Goal: Task Accomplishment & Management: Manage account settings

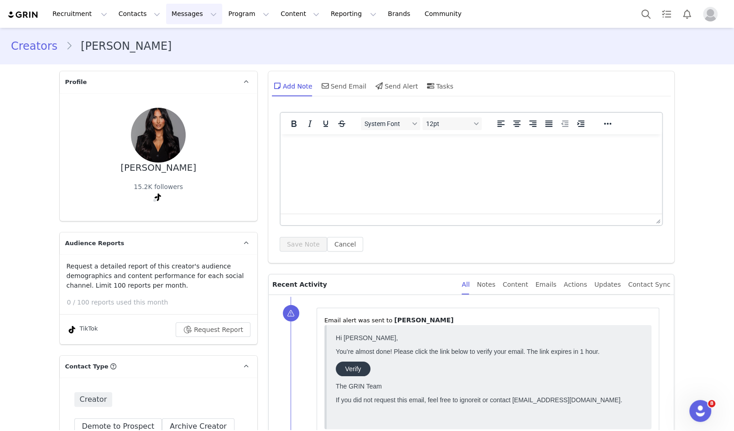
click at [168, 11] on button "Messages Messages" at bounding box center [194, 14] width 56 height 21
click at [228, 16] on button "Program Program" at bounding box center [249, 14] width 52 height 21
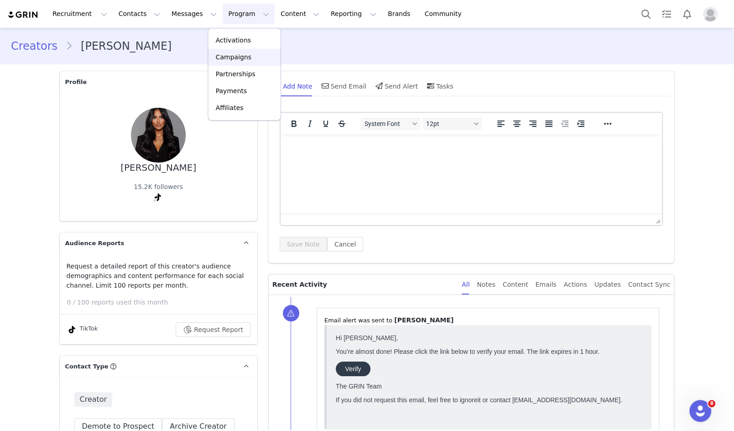
click at [242, 57] on p "Campaigns" at bounding box center [234, 57] width 36 height 10
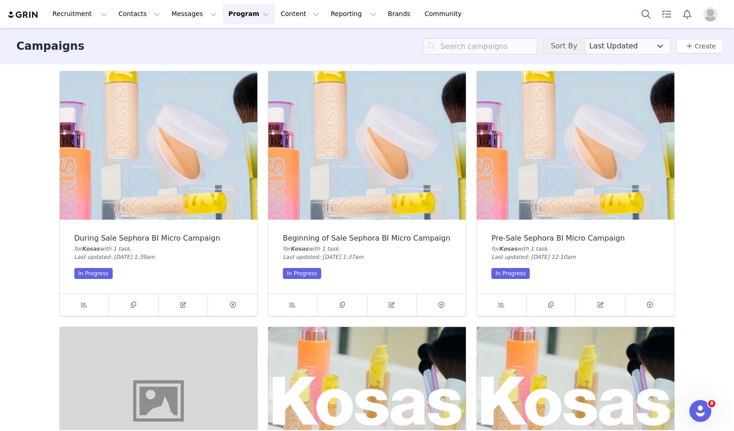
click at [589, 156] on img at bounding box center [576, 145] width 198 height 148
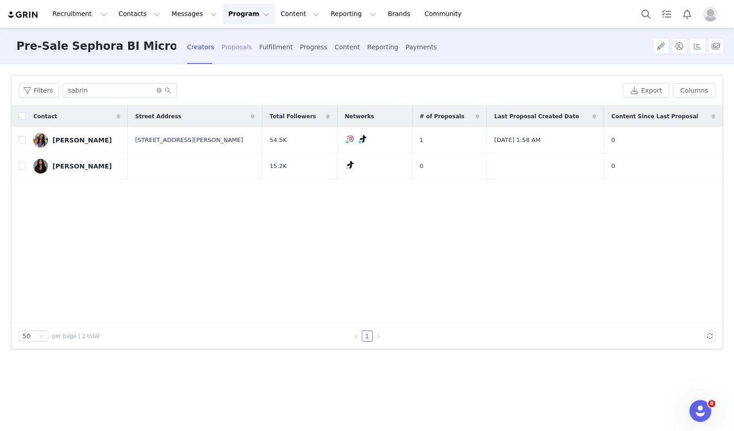
click at [228, 48] on div "Proposals" at bounding box center [237, 47] width 31 height 24
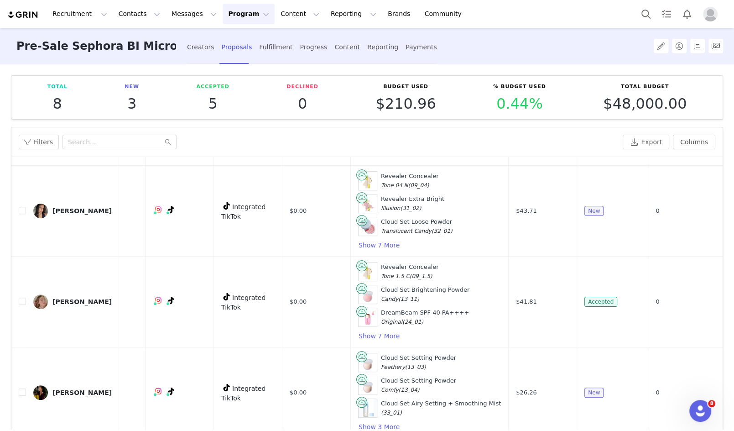
scroll to position [368, 129]
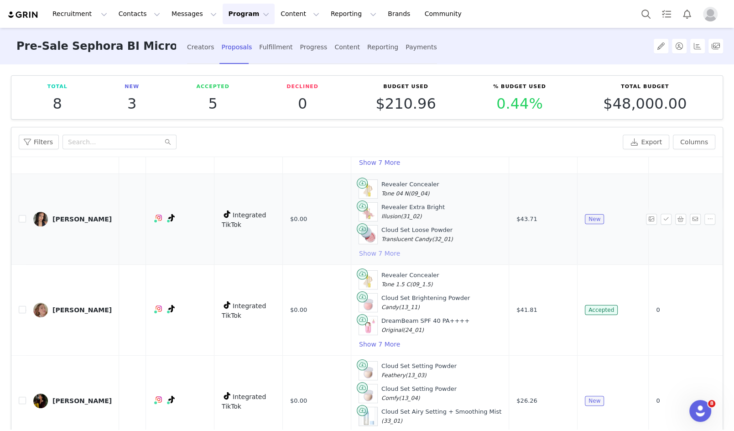
click at [377, 248] on button "Show 7 More" at bounding box center [380, 253] width 42 height 11
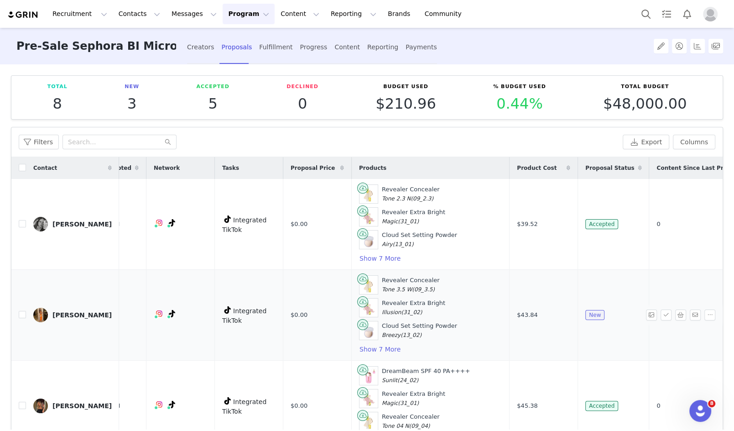
scroll to position [0, 133]
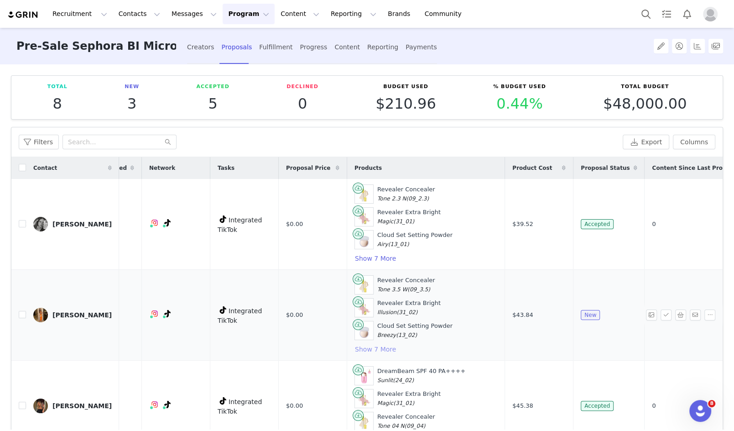
click at [372, 344] on button "Show 7 More" at bounding box center [376, 349] width 42 height 11
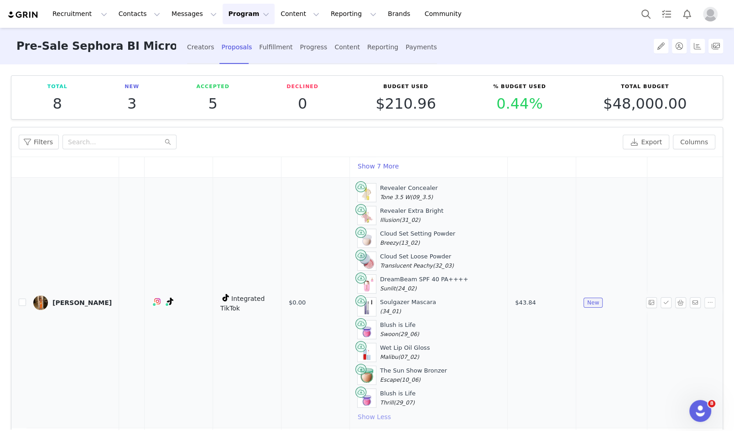
scroll to position [90, 130]
click at [22, 301] on input "checkbox" at bounding box center [22, 304] width 7 height 7
checkbox input "true"
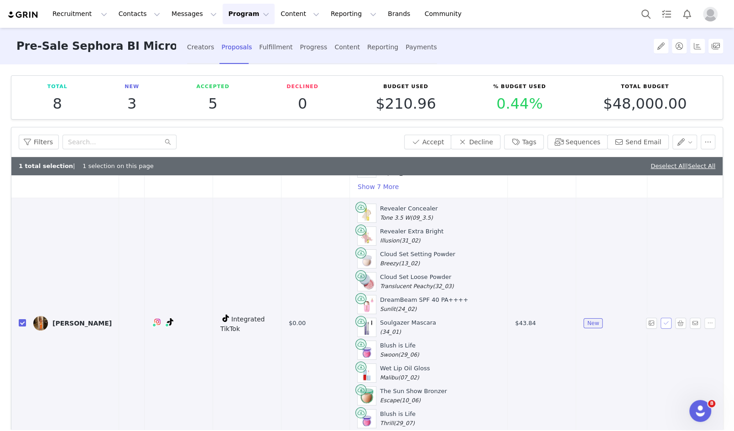
click at [668, 320] on button "button" at bounding box center [666, 323] width 11 height 11
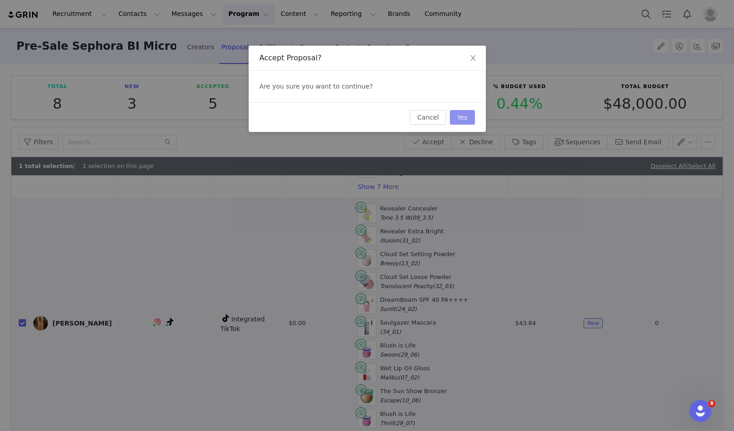
click at [460, 115] on button "Yes" at bounding box center [462, 117] width 25 height 15
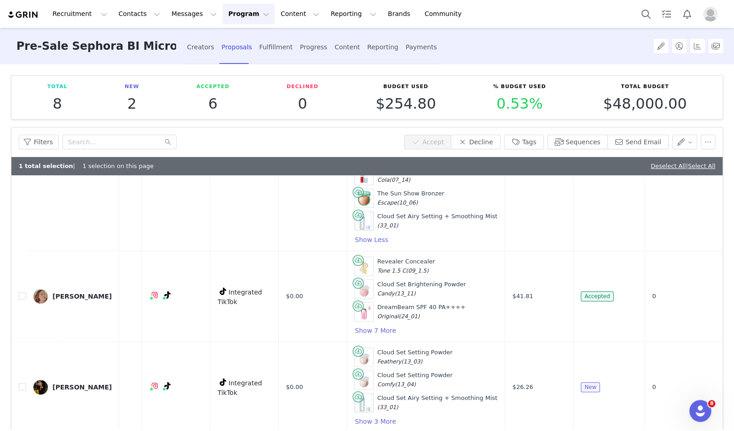
scroll to position [776, 133]
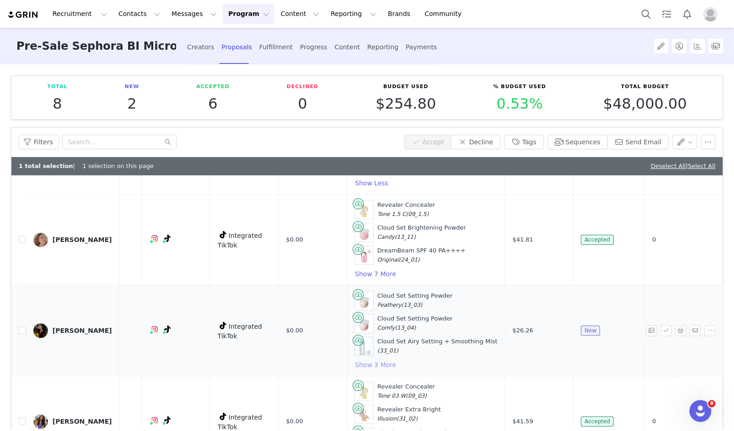
click at [355, 359] on button "Show 3 More" at bounding box center [376, 364] width 42 height 11
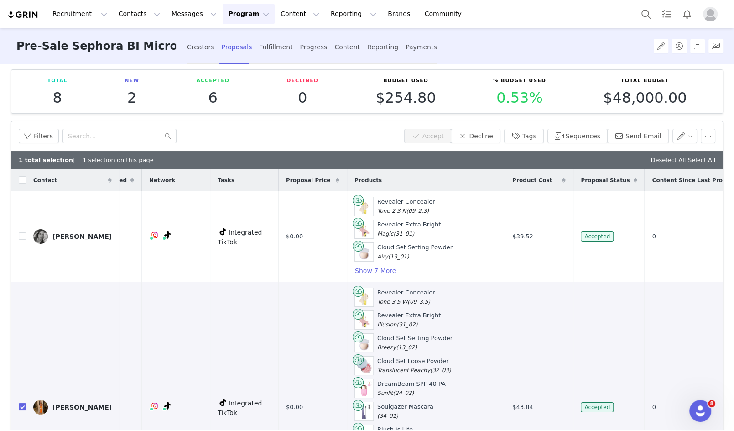
scroll to position [0, 0]
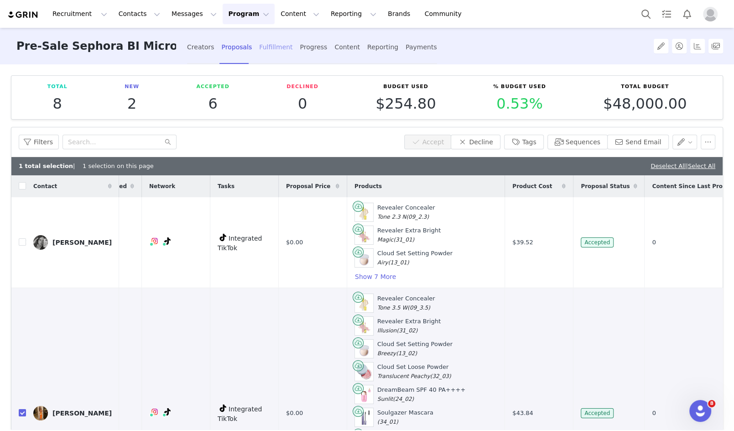
click at [268, 48] on div "Fulfillment" at bounding box center [275, 47] width 33 height 24
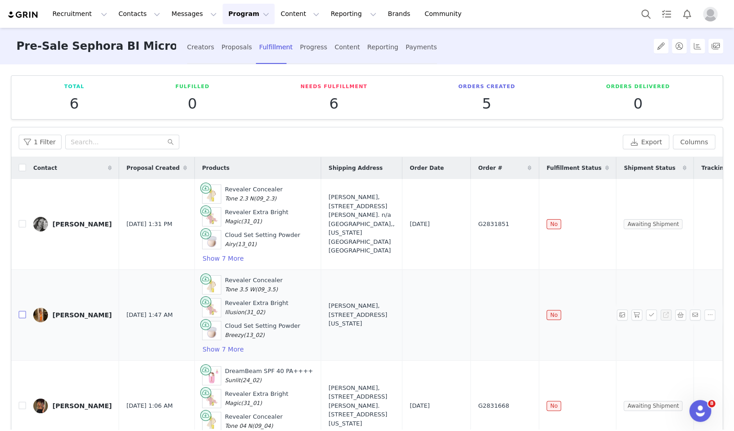
click at [22, 313] on input "checkbox" at bounding box center [22, 314] width 7 height 7
checkbox input "true"
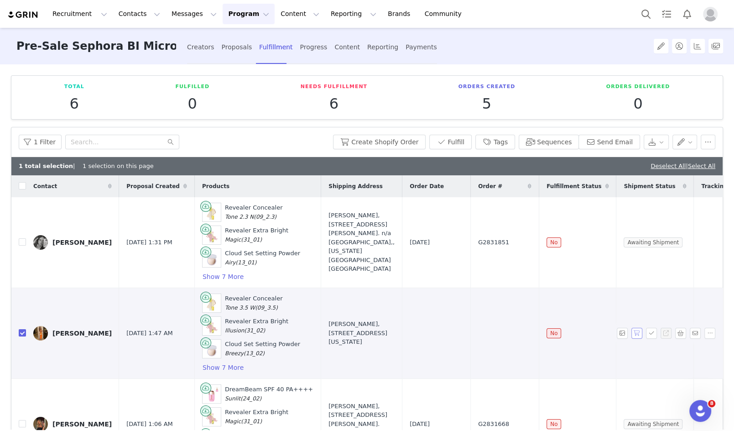
click at [638, 330] on button "button" at bounding box center [637, 333] width 11 height 11
click at [478, 331] on span "G2832153" at bounding box center [493, 333] width 31 height 9
copy span "G2832153"
click at [478, 329] on span "G2832153" at bounding box center [493, 333] width 31 height 9
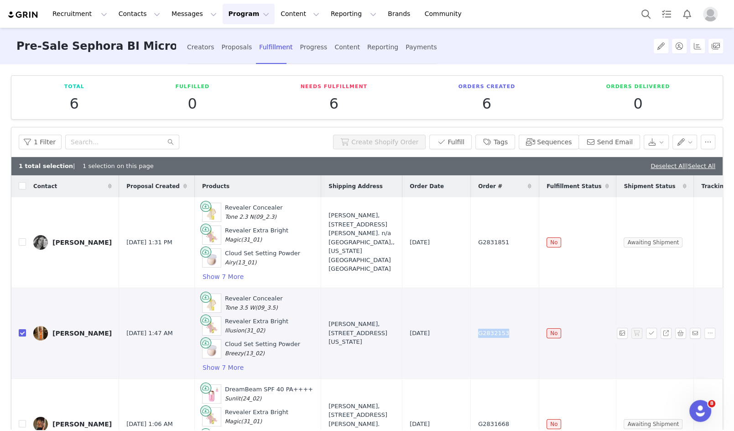
click at [478, 329] on span "G2832153" at bounding box center [493, 333] width 31 height 9
click at [231, 364] on button "Show 7 More" at bounding box center [223, 367] width 42 height 11
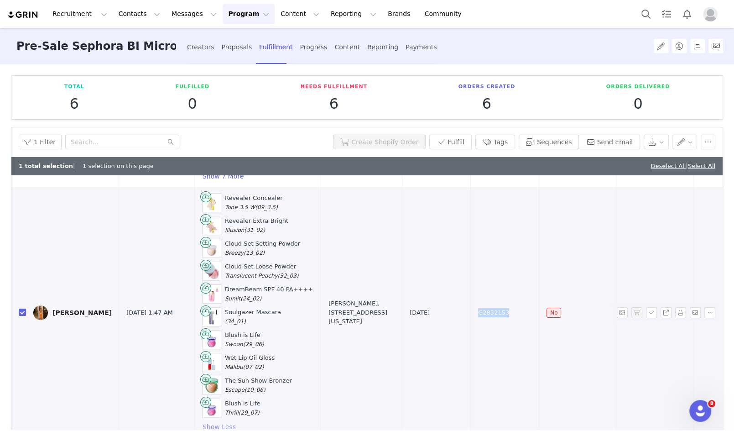
scroll to position [105, 0]
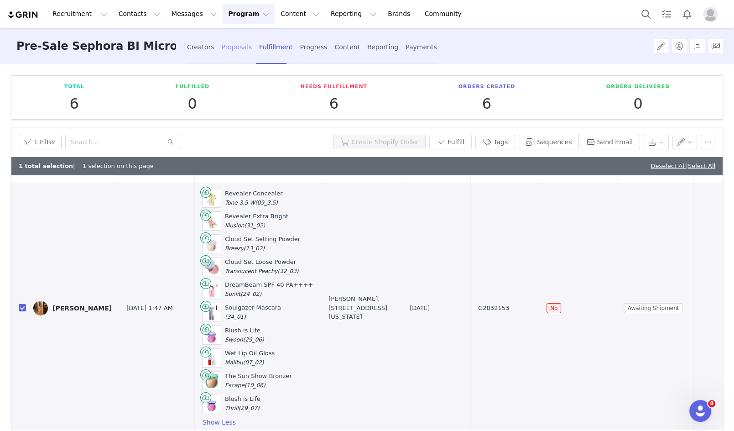
click at [238, 46] on div "Proposals" at bounding box center [237, 47] width 31 height 24
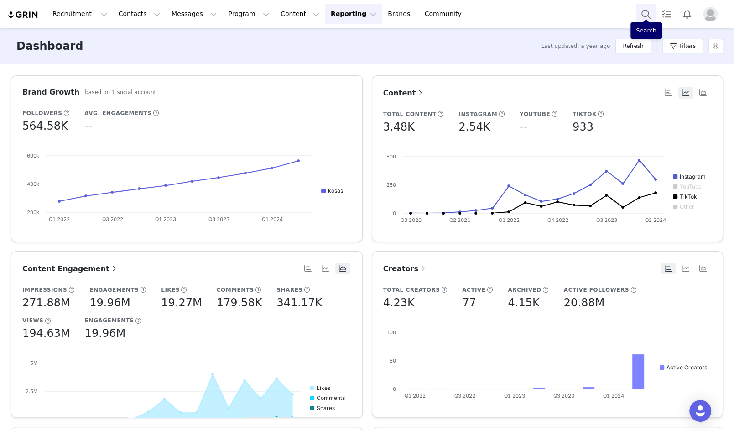
click at [645, 18] on button "Search" at bounding box center [646, 14] width 20 height 21
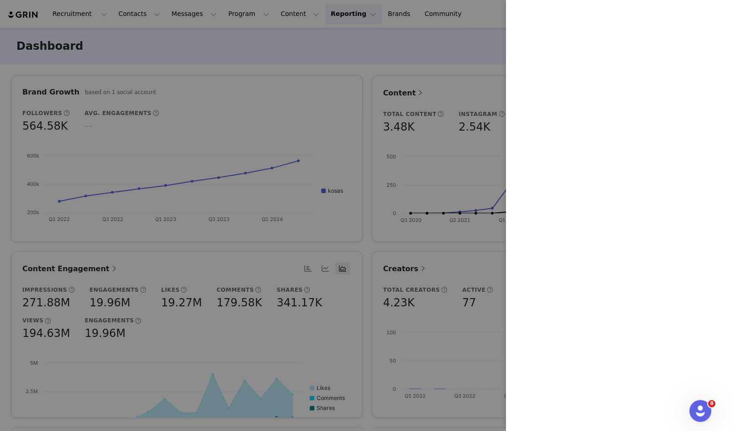
click at [273, 152] on div at bounding box center [367, 215] width 734 height 431
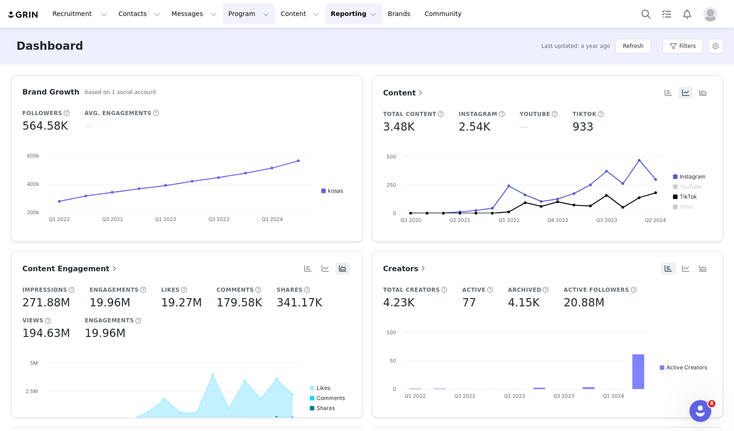
click at [236, 16] on button "Program Program" at bounding box center [249, 14] width 52 height 21
click at [253, 65] on link "Campaigns" at bounding box center [245, 57] width 72 height 17
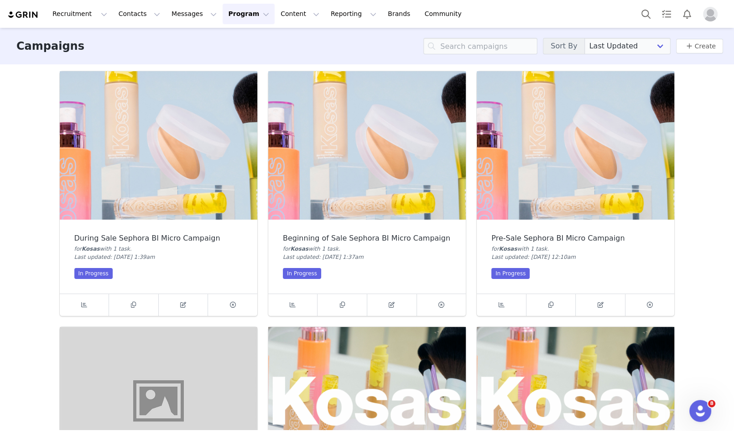
click at [526, 126] on img at bounding box center [576, 145] width 198 height 148
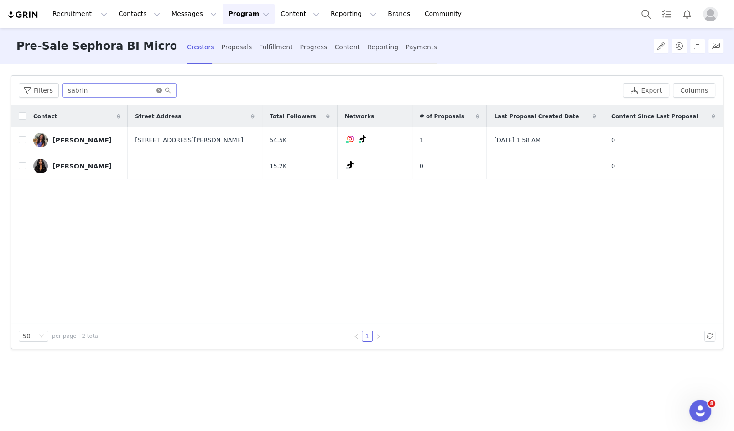
click at [157, 90] on icon "icon: close-circle" at bounding box center [159, 90] width 5 height 5
click at [157, 90] on input "text" at bounding box center [120, 90] width 114 height 15
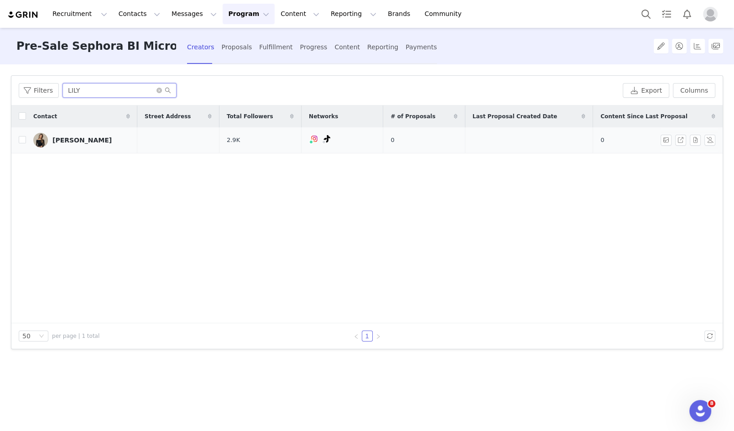
type input "LILY"
click at [61, 141] on div "[PERSON_NAME]" at bounding box center [81, 139] width 59 height 7
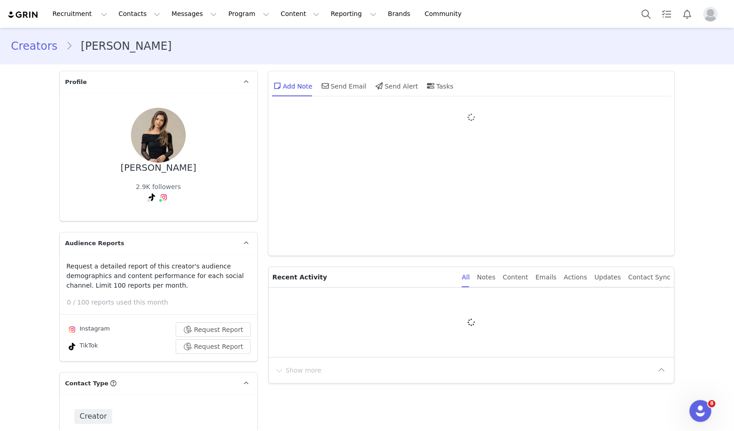
type input "+1 ([GEOGRAPHIC_DATA])"
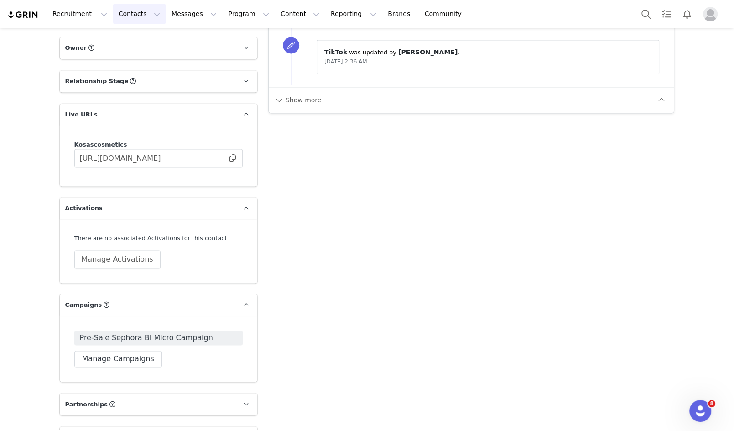
scroll to position [1117, 0]
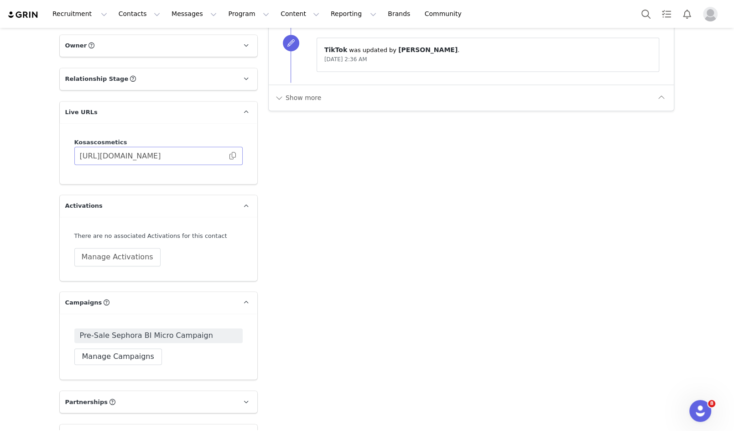
click at [230, 156] on span at bounding box center [232, 156] width 9 height 0
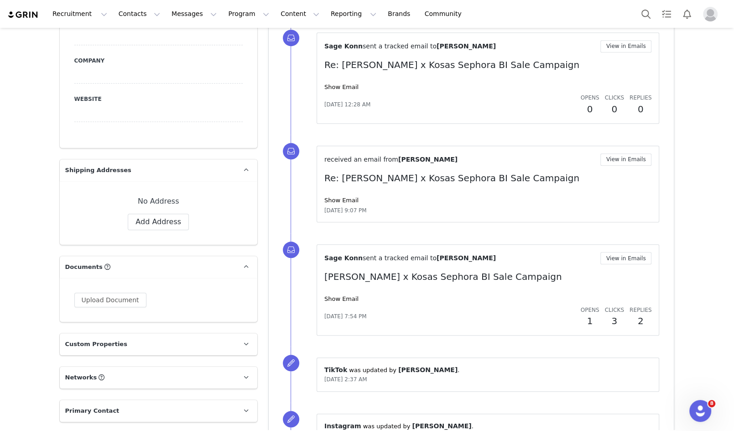
scroll to position [1238, 0]
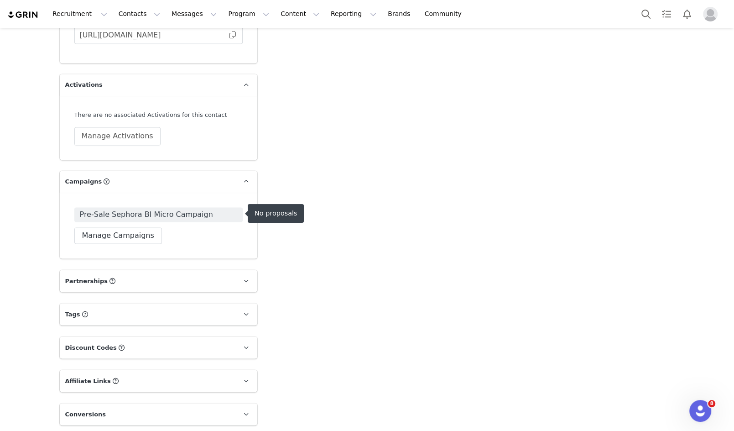
click at [188, 212] on span "Pre-Sale Sephora BI Micro Campaign" at bounding box center [146, 214] width 133 height 11
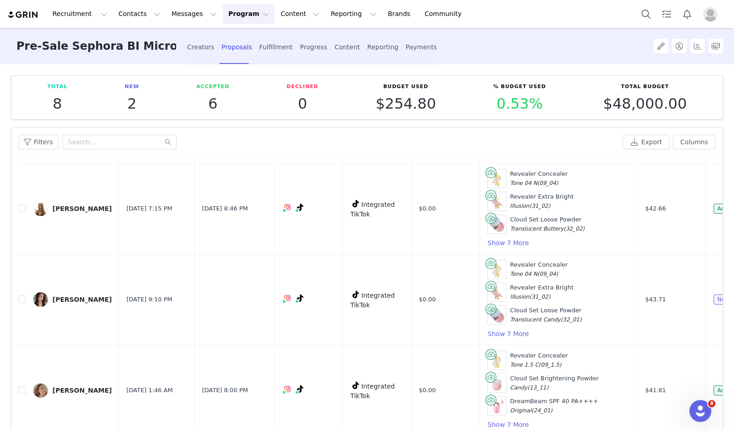
scroll to position [365, 0]
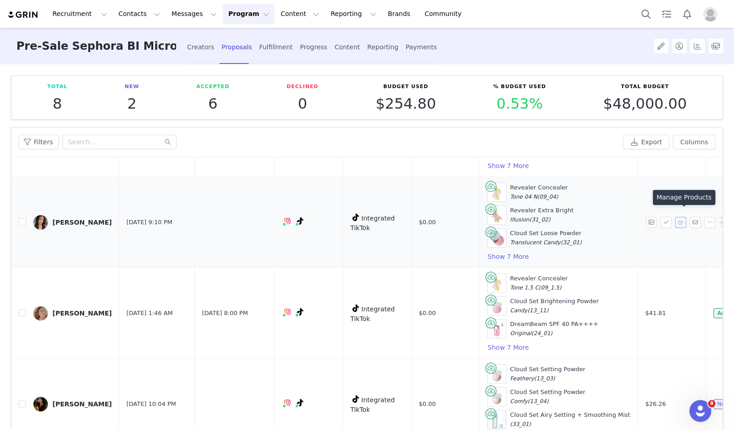
click at [681, 217] on button "button" at bounding box center [681, 222] width 11 height 11
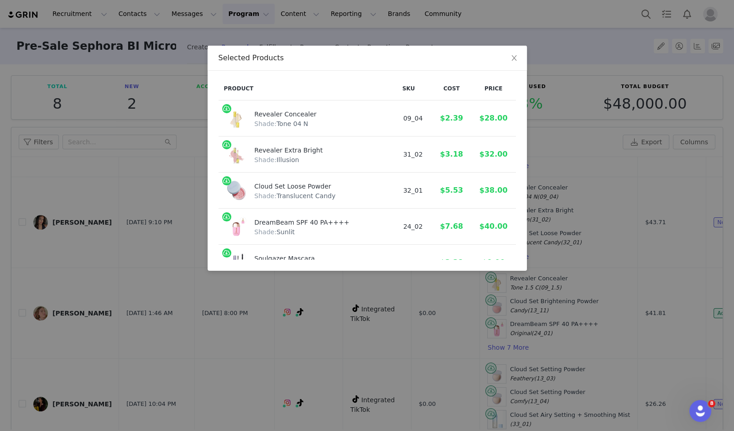
scroll to position [215, 0]
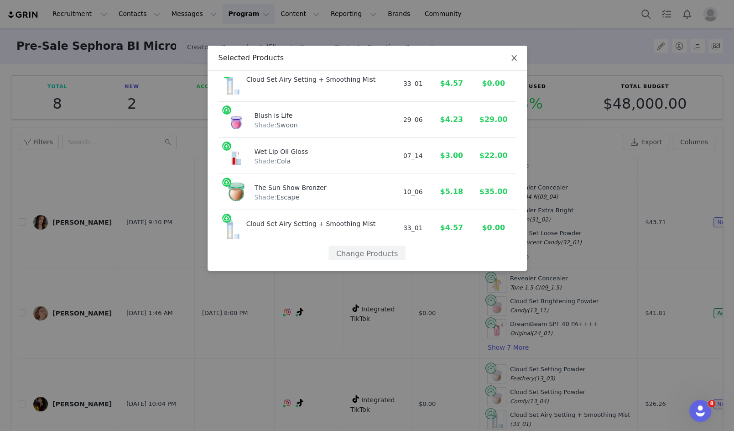
click at [513, 58] on icon "icon: close" at bounding box center [514, 57] width 7 height 7
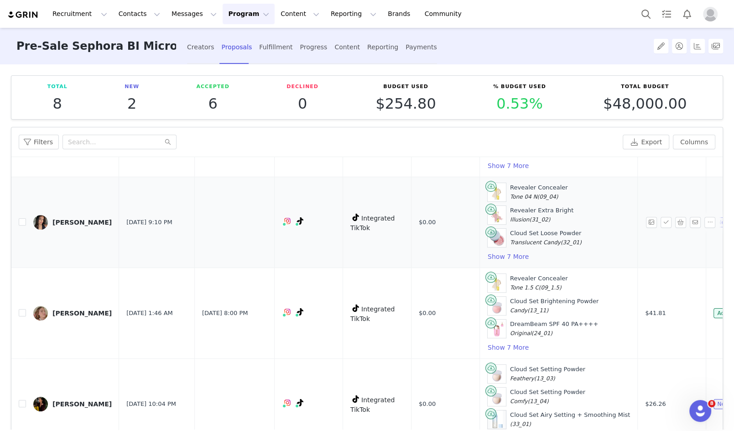
click at [72, 219] on div "[PERSON_NAME]" at bounding box center [81, 222] width 59 height 7
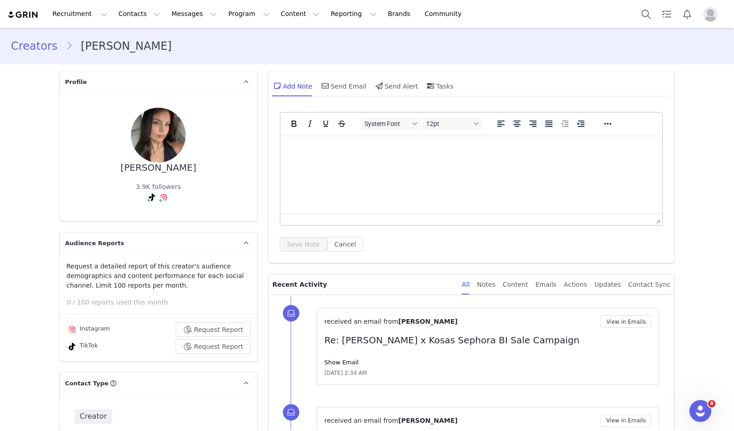
type input "+1 ([GEOGRAPHIC_DATA])"
click at [134, 216] on link "@cheilacrespo" at bounding box center [134, 216] width 47 height 7
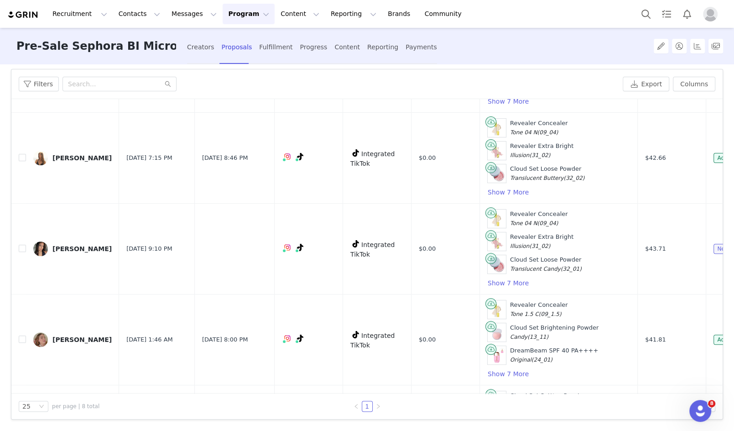
scroll to position [280, 0]
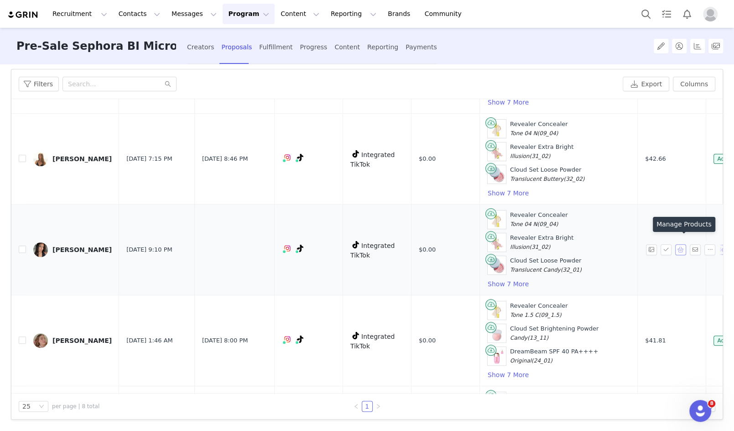
click at [681, 244] on button "button" at bounding box center [681, 249] width 11 height 11
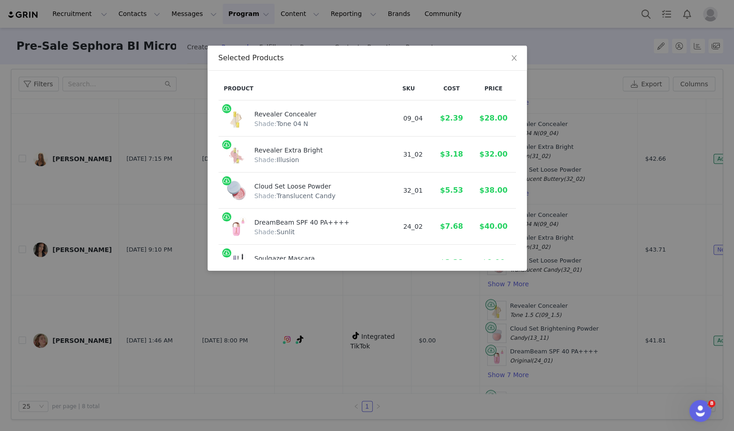
scroll to position [215, 0]
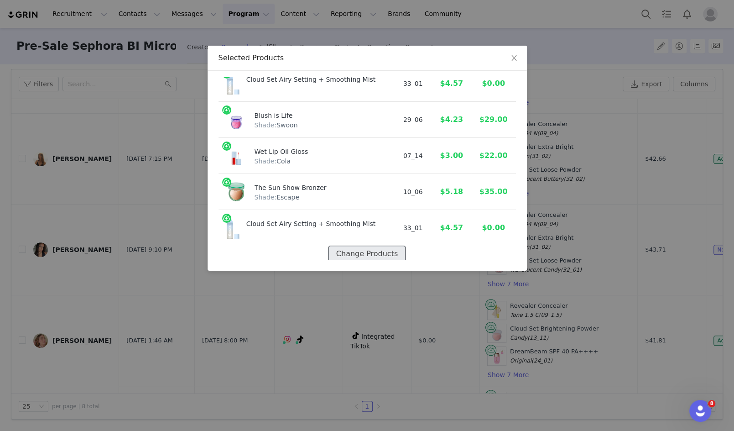
click at [360, 252] on button "Change Products" at bounding box center [367, 254] width 77 height 16
select select "28418363"
select select "28417509"
select select "28418131"
select select "28417460"
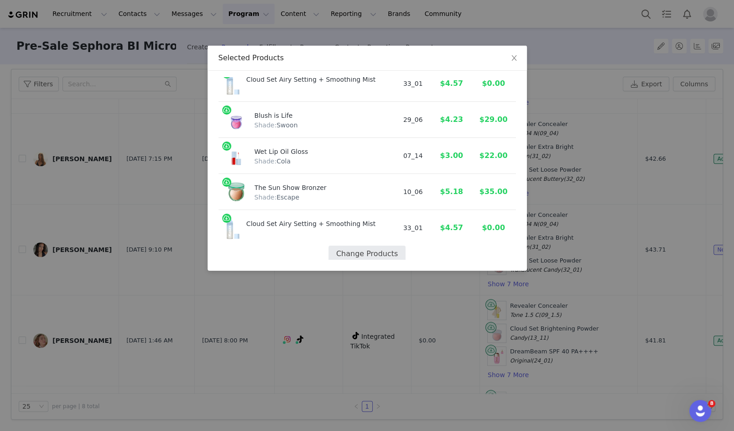
select select "28415002"
select select "28177294"
select select "20288644"
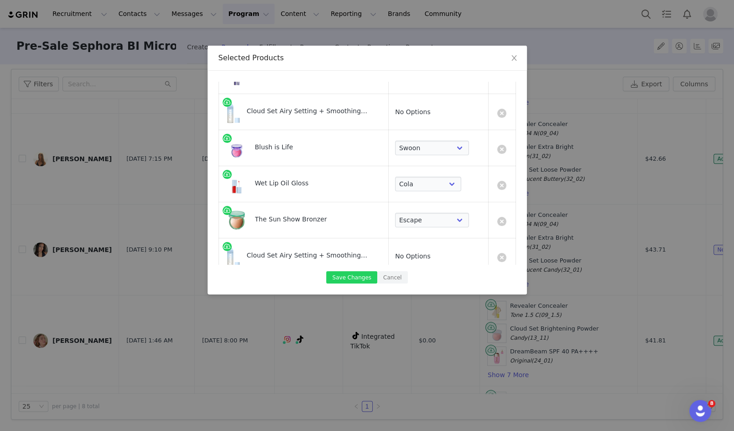
scroll to position [229, 0]
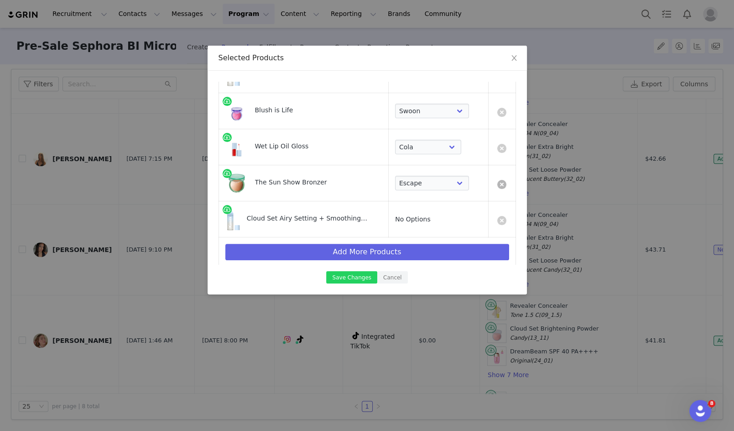
click at [504, 180] on link at bounding box center [502, 184] width 9 height 9
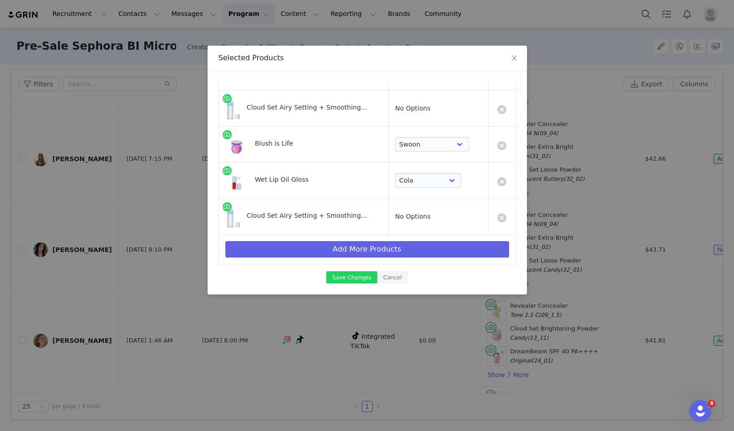
scroll to position [193, 0]
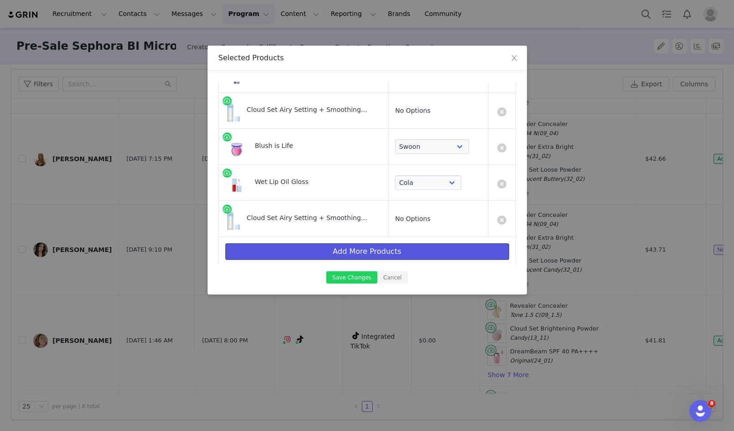
click at [459, 250] on button "Add More Products" at bounding box center [368, 251] width 284 height 16
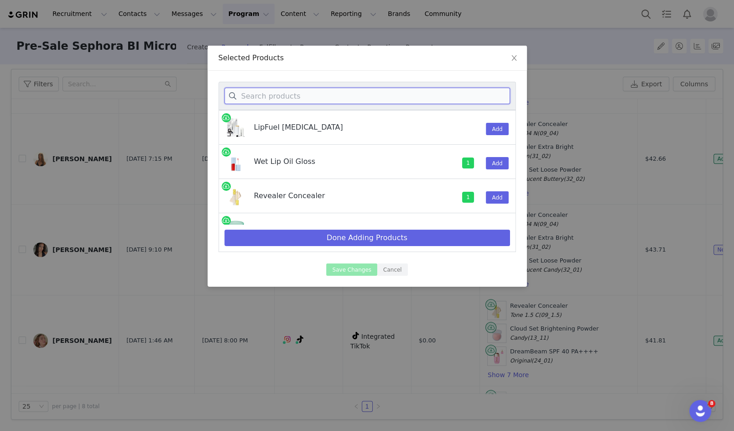
click at [368, 92] on input at bounding box center [368, 96] width 286 height 16
type input "CLO"
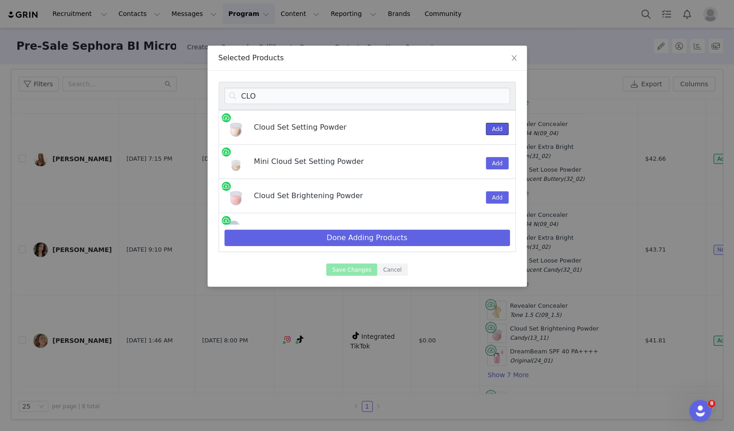
click at [497, 126] on button "Add" at bounding box center [497, 129] width 22 height 12
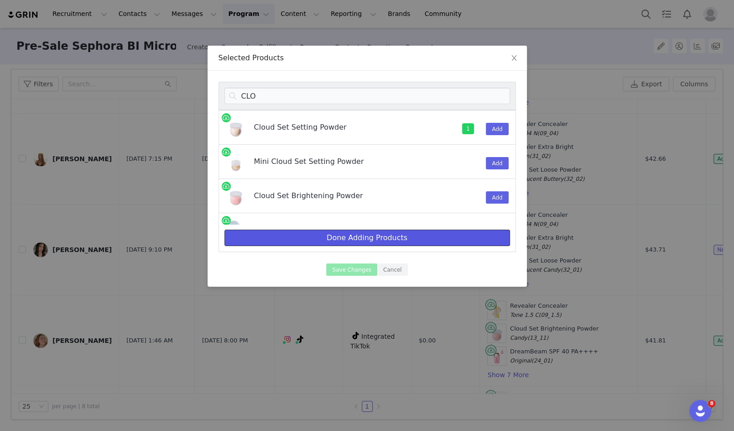
click at [448, 237] on button "Done Adding Products" at bounding box center [368, 238] width 286 height 16
select select "28418363"
select select "28417509"
select select "28418131"
select select "28417460"
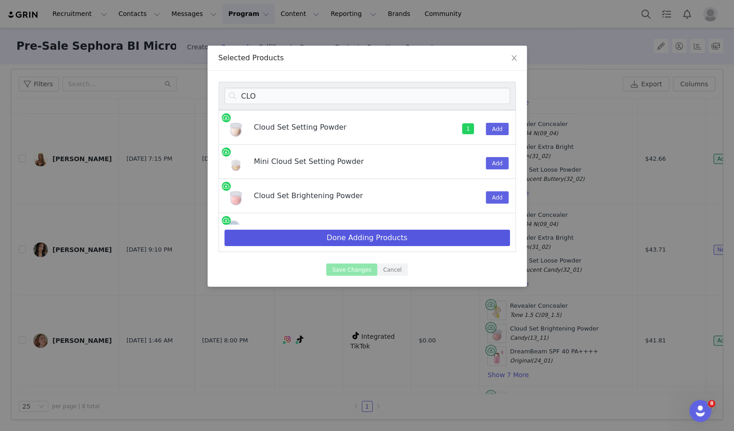
select select "28415002"
select select "28177294"
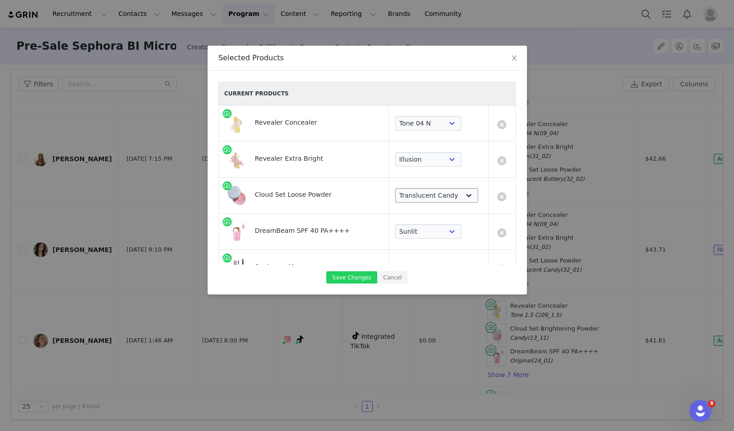
scroll to position [229, 0]
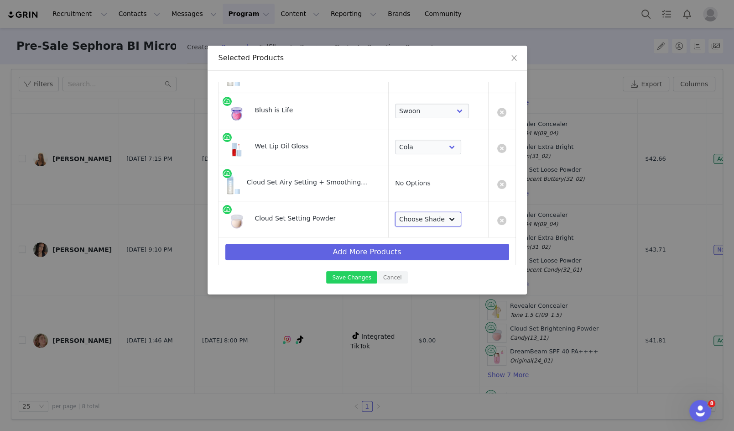
click at [431, 216] on select "Choose Shade Airy Breezy Feathery Comfy Cushiony Pillowy Softly Silky Velvety D…" at bounding box center [428, 219] width 66 height 15
select select "7588770"
click at [395, 212] on select "Choose Shade Airy Breezy Feathery Comfy Cushiony Pillowy Softly Silky Velvety D…" at bounding box center [428, 219] width 66 height 15
click at [500, 183] on link at bounding box center [502, 184] width 9 height 9
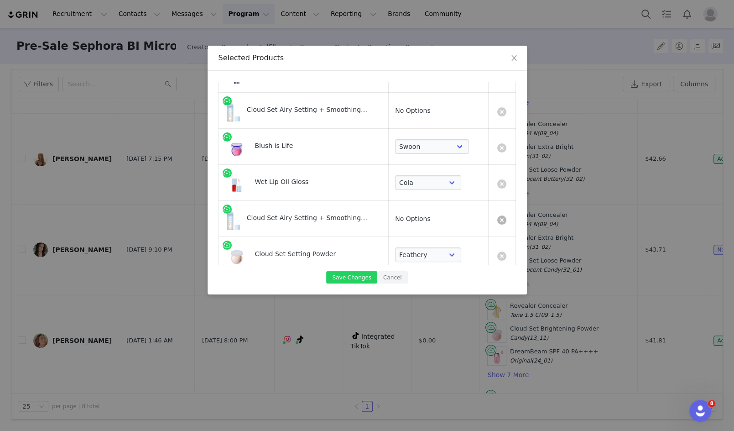
select select "7588770"
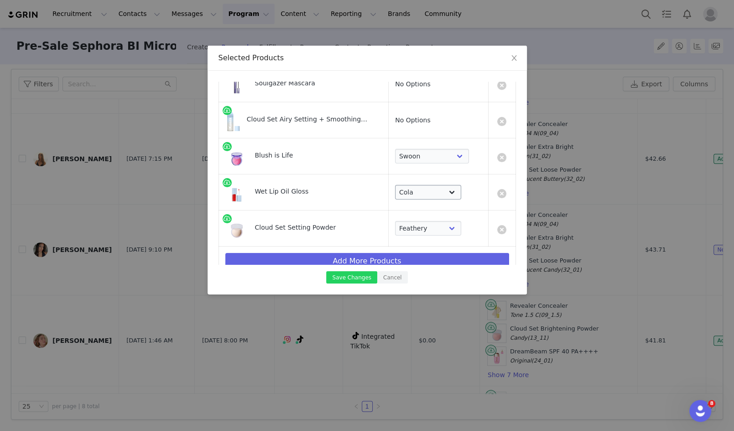
scroll to position [193, 0]
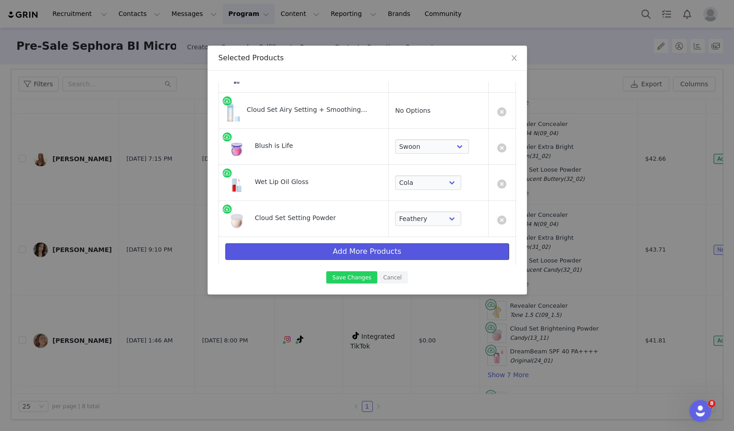
click at [380, 252] on button "Add More Products" at bounding box center [368, 251] width 284 height 16
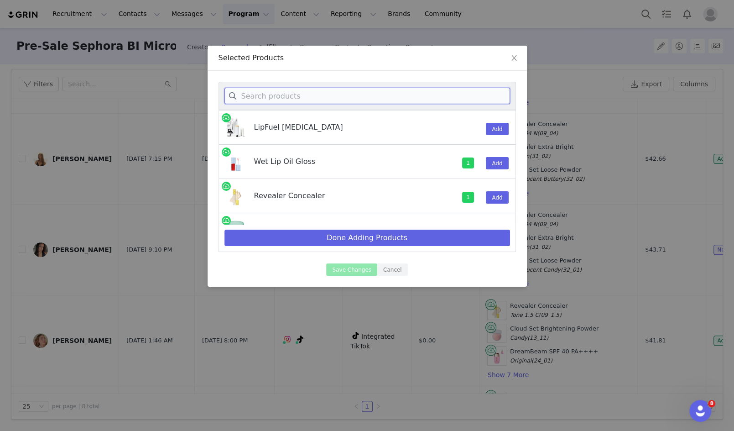
click at [330, 88] on input at bounding box center [368, 96] width 286 height 16
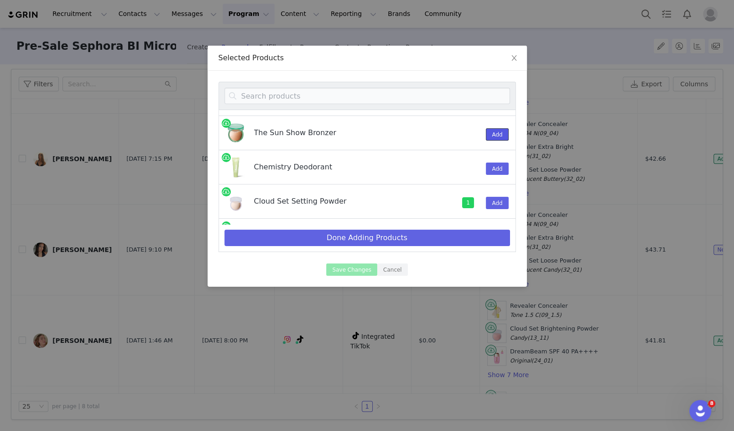
click at [490, 132] on button "Add" at bounding box center [497, 134] width 22 height 12
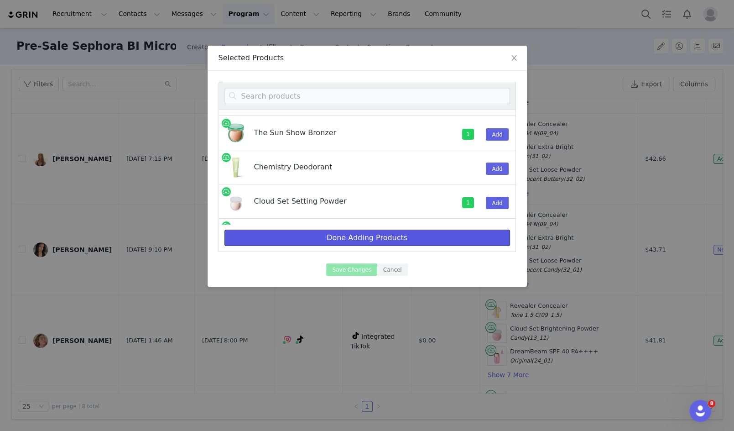
click at [432, 237] on button "Done Adding Products" at bounding box center [368, 238] width 286 height 16
select select "28418363"
select select "28417509"
select select "28418131"
select select "28417460"
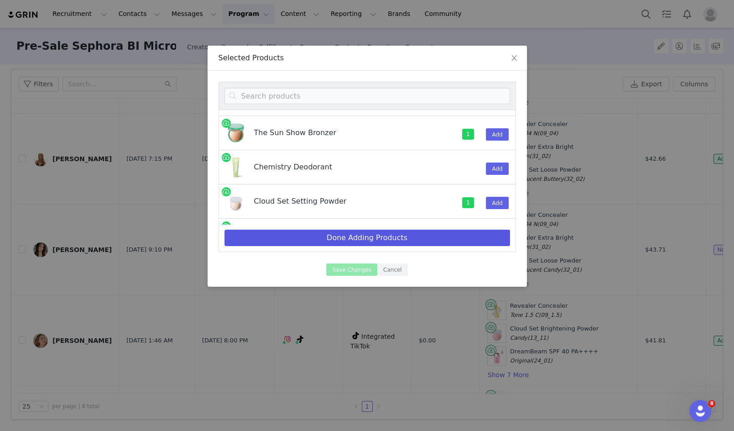
select select "28415002"
select select "28177294"
select select "7588770"
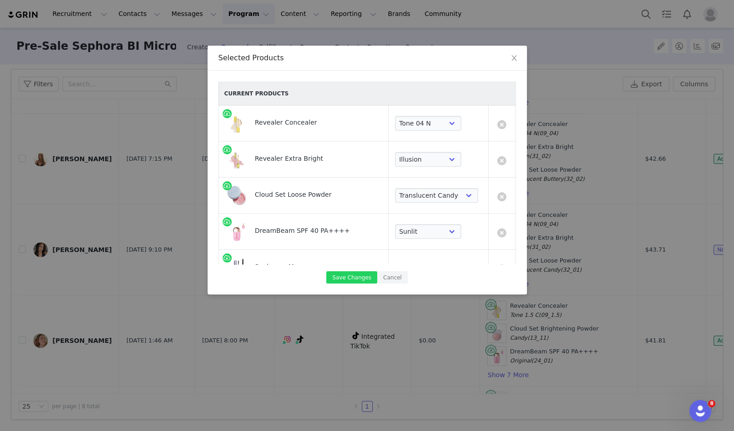
scroll to position [229, 0]
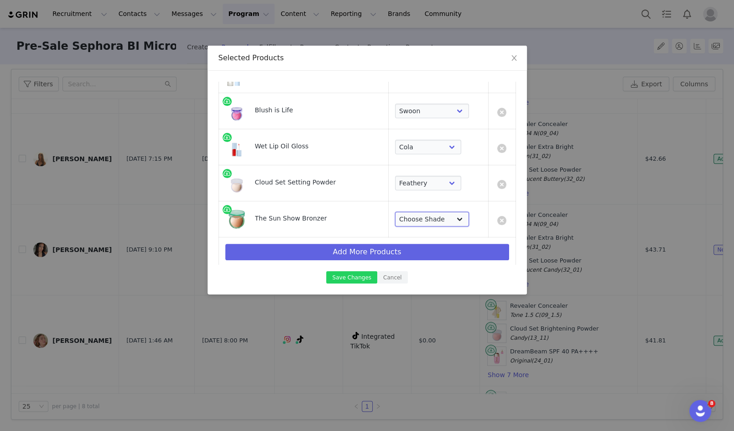
click at [429, 215] on select "Choose Shade Light Medium Deep Waves [PERSON_NAME] Escape Paradise Tropic" at bounding box center [432, 219] width 74 height 15
select select "20288644"
click at [395, 212] on select "Choose Shade Light Medium Deep Waves [PERSON_NAME] Escape Paradise Tropic" at bounding box center [432, 219] width 74 height 15
click at [359, 280] on button "Save Changes" at bounding box center [351, 277] width 51 height 12
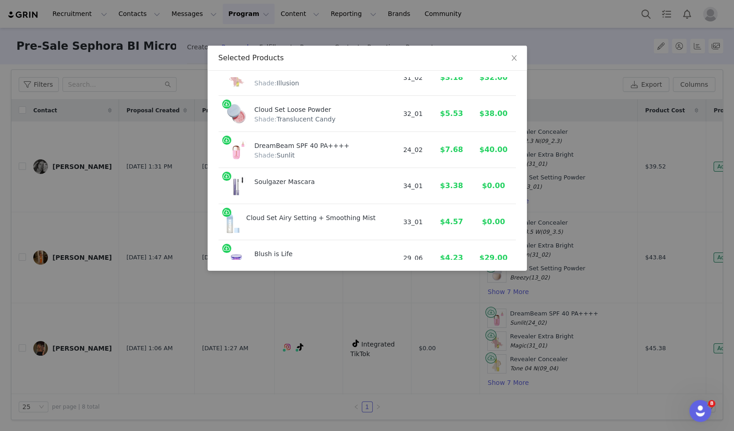
scroll to position [215, 0]
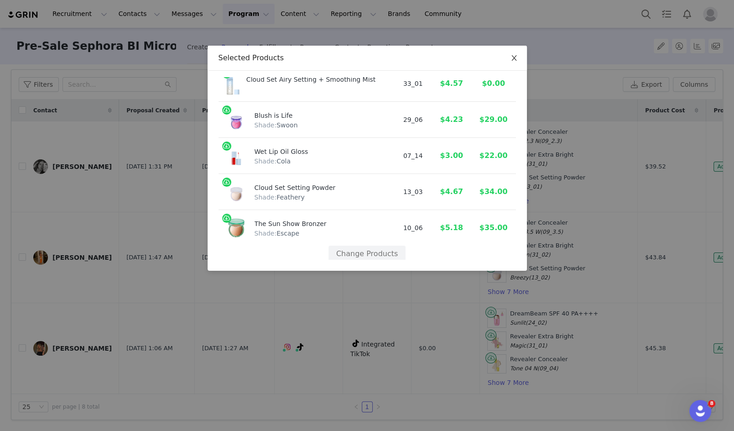
click at [511, 55] on icon "icon: close" at bounding box center [514, 57] width 7 height 7
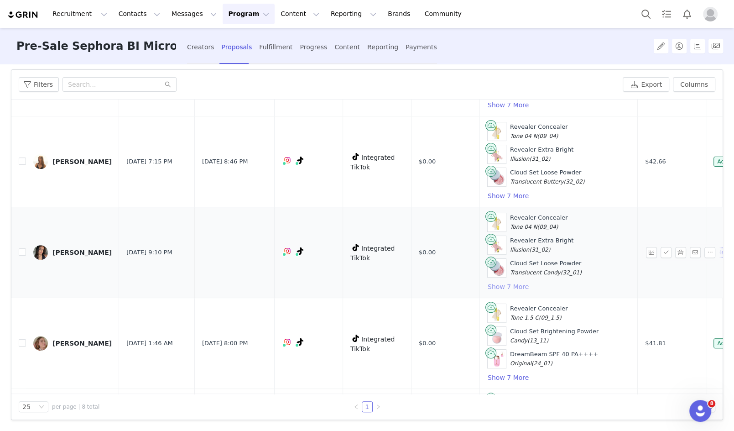
click at [496, 281] on button "Show 7 More" at bounding box center [509, 286] width 42 height 11
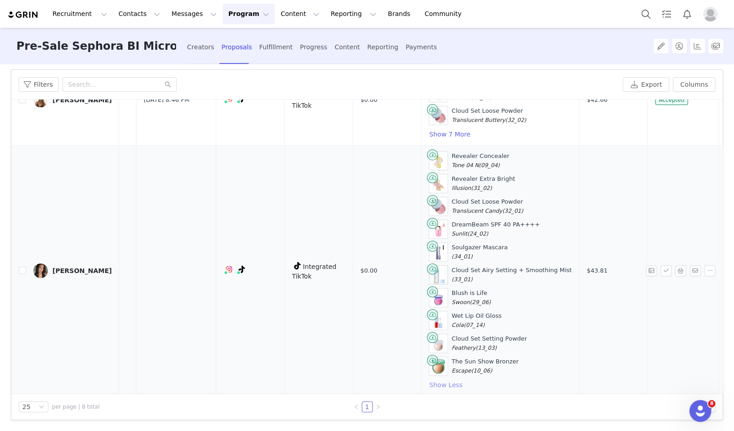
scroll to position [339, 133]
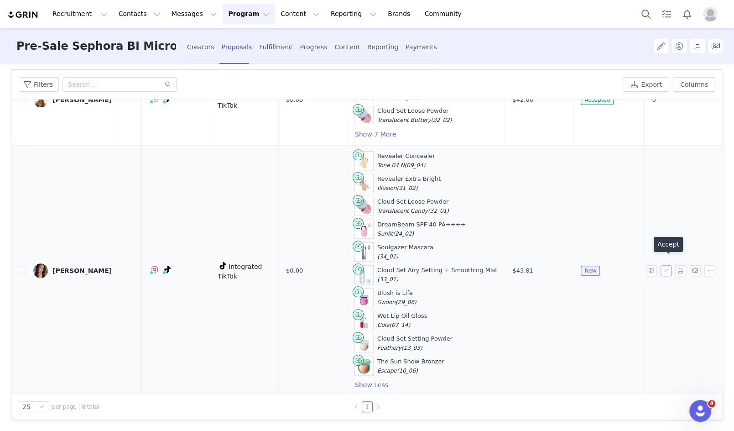
click at [668, 265] on button "button" at bounding box center [666, 270] width 11 height 11
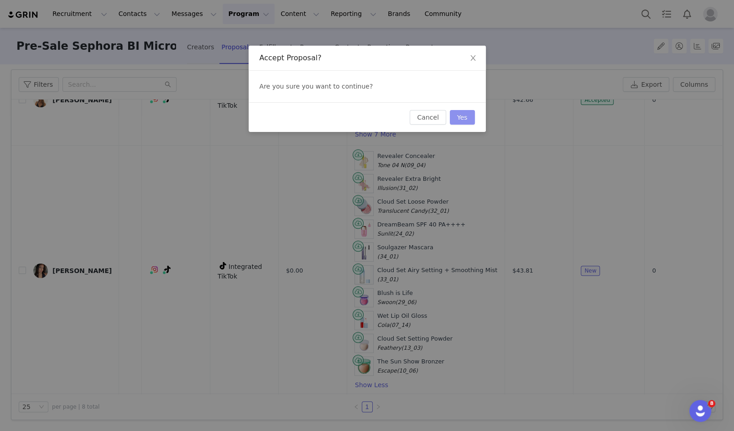
click at [459, 118] on button "Yes" at bounding box center [462, 117] width 25 height 15
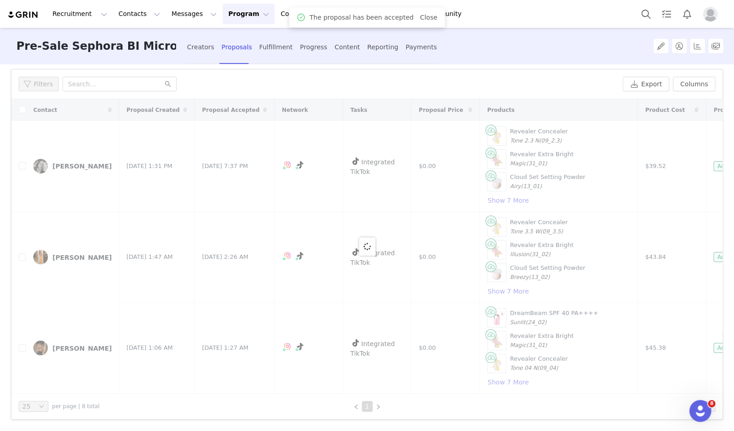
scroll to position [58, 0]
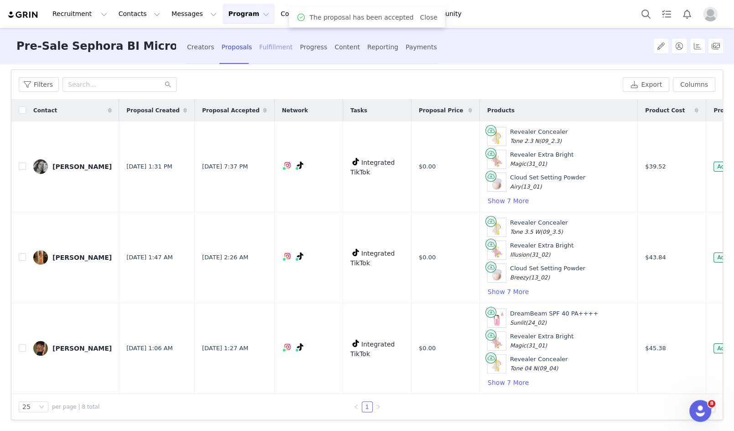
click at [276, 40] on div "Fulfillment" at bounding box center [275, 47] width 33 height 24
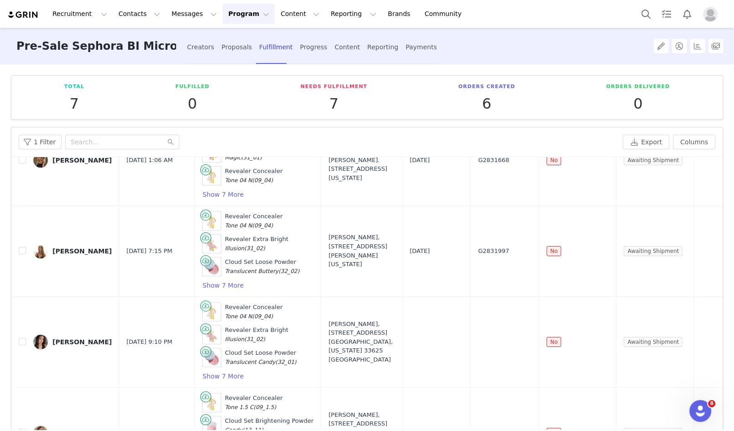
scroll to position [255, 0]
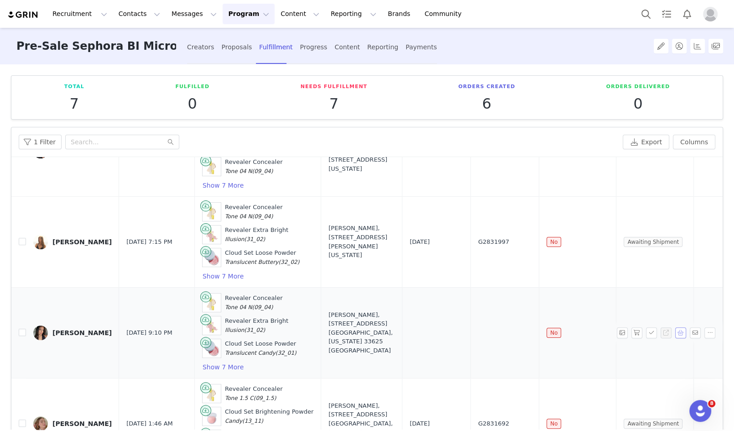
click at [682, 327] on button "button" at bounding box center [681, 332] width 11 height 11
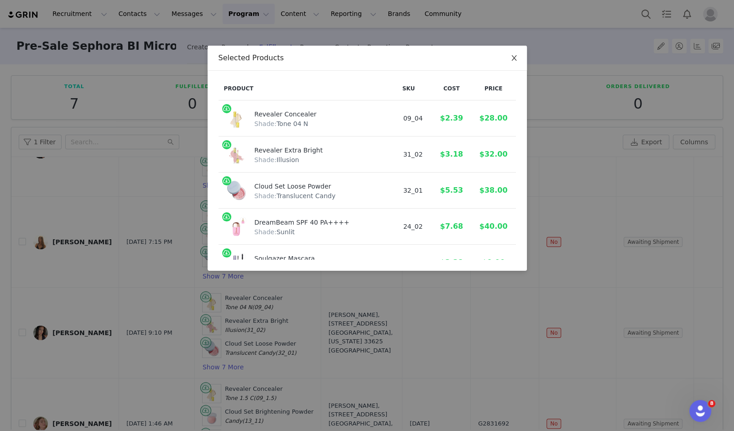
click at [509, 60] on span "Close" at bounding box center [515, 59] width 26 height 26
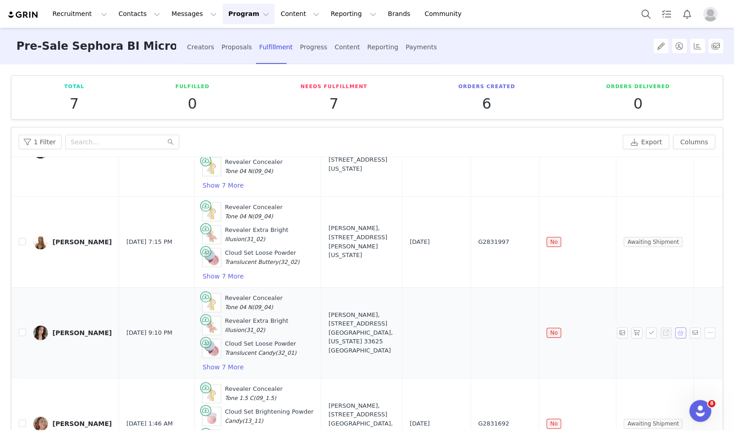
click at [682, 327] on button "button" at bounding box center [681, 332] width 11 height 11
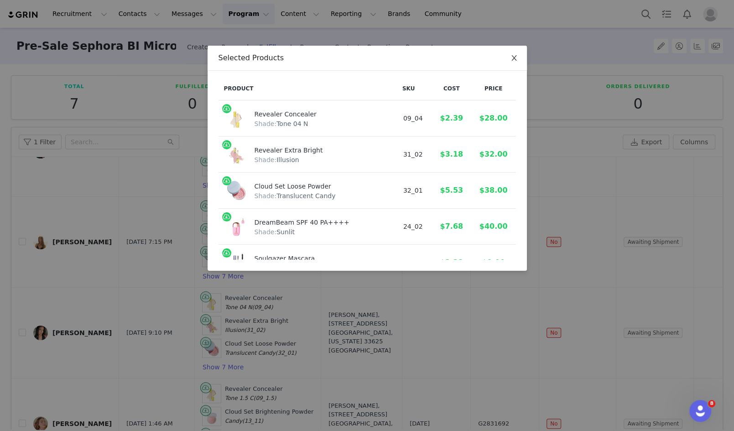
click at [513, 56] on icon "icon: close" at bounding box center [514, 57] width 7 height 7
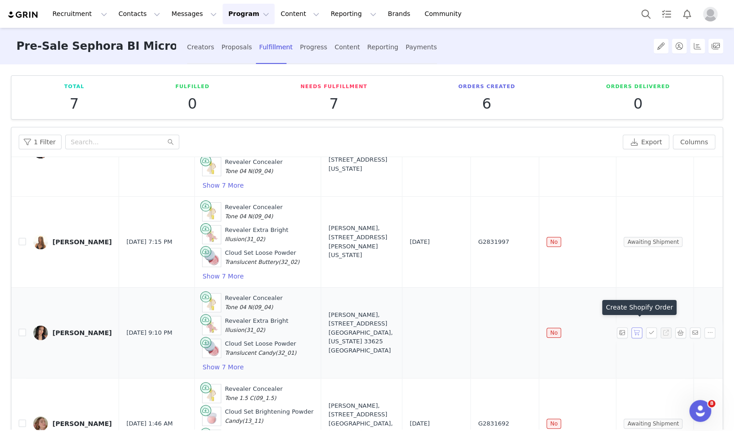
click at [635, 327] on button "button" at bounding box center [637, 332] width 11 height 11
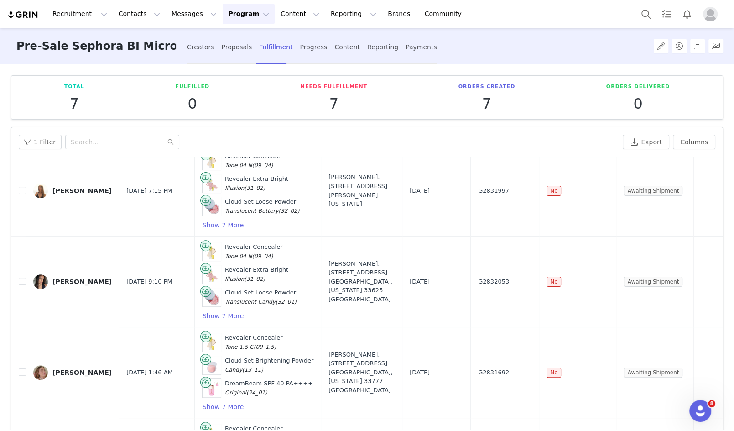
scroll to position [309, 0]
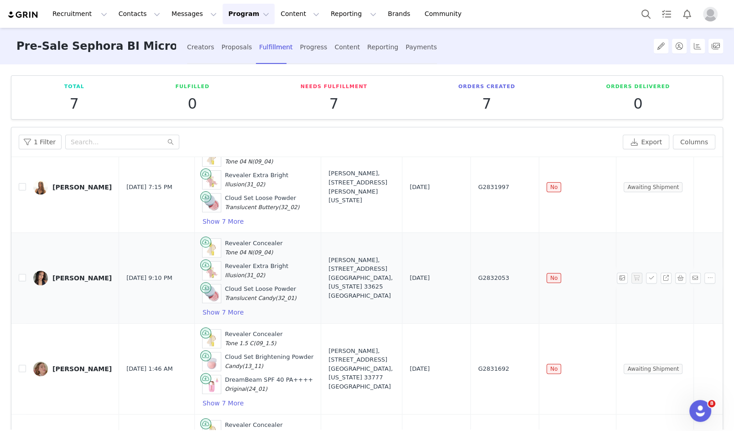
click at [471, 266] on td "G2832053" at bounding box center [505, 277] width 68 height 91
copy span "G2832053"
click at [214, 307] on button "Show 7 More" at bounding box center [223, 312] width 42 height 11
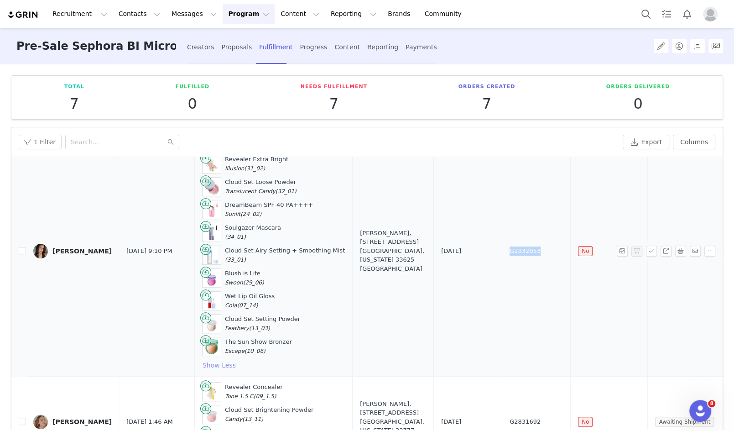
scroll to position [418, 0]
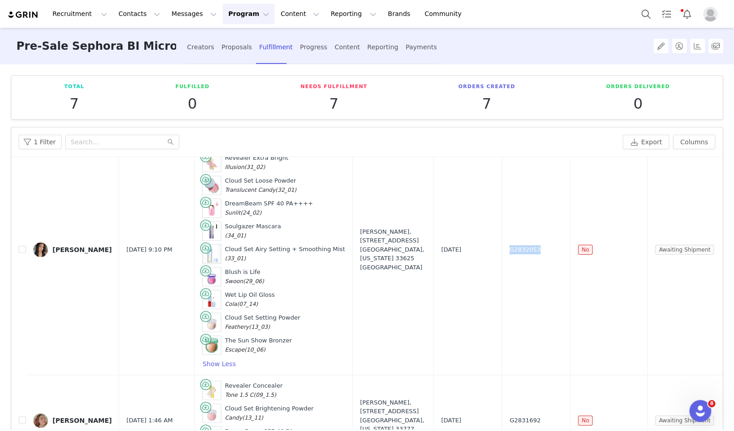
click at [235, 16] on button "Program Program" at bounding box center [249, 14] width 52 height 21
click at [241, 60] on p "Campaigns" at bounding box center [234, 57] width 36 height 10
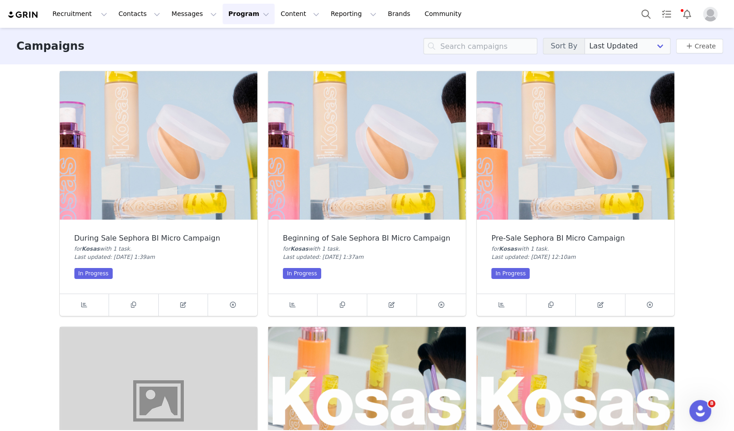
click at [557, 192] on img at bounding box center [576, 145] width 198 height 148
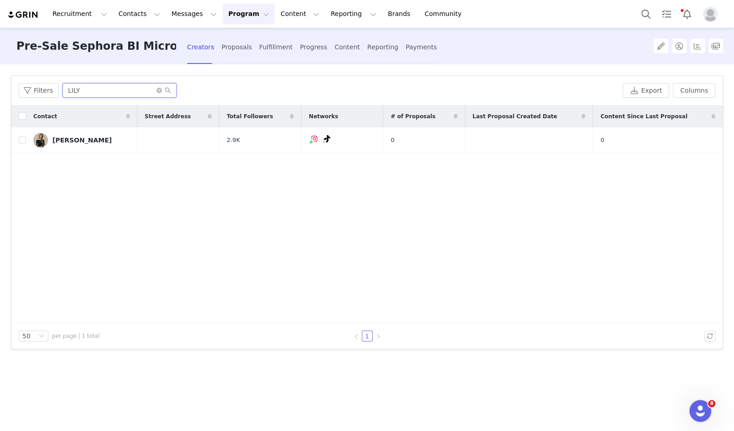
click at [94, 88] on input "LILY" at bounding box center [120, 90] width 114 height 15
type input "[PERSON_NAME]"
click at [88, 143] on link "[PERSON_NAME] jahrenstorff" at bounding box center [86, 140] width 106 height 15
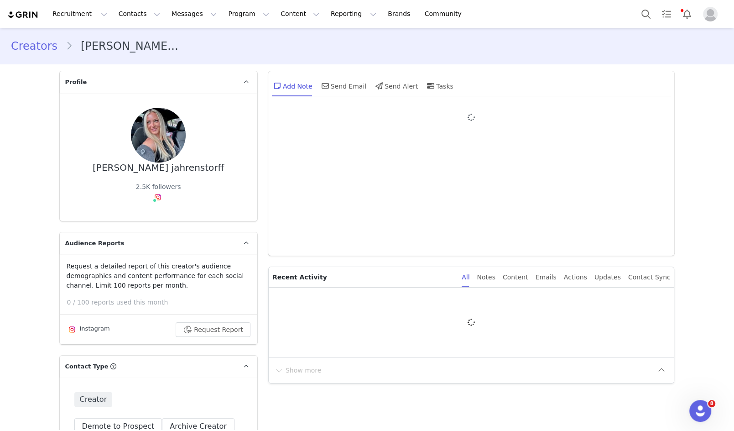
type input "+1 ([GEOGRAPHIC_DATA])"
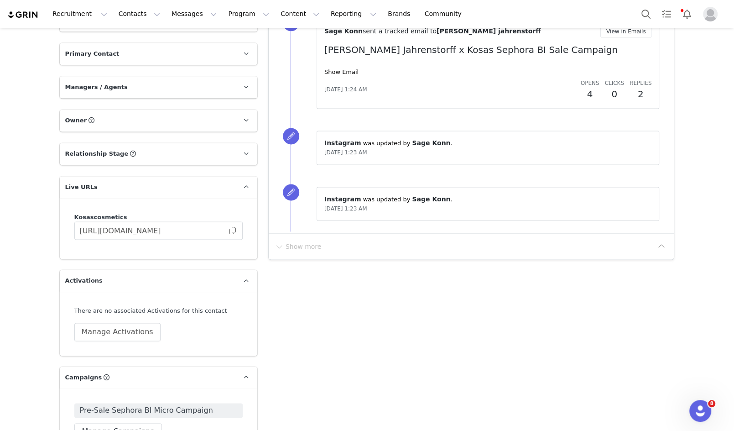
scroll to position [1010, 0]
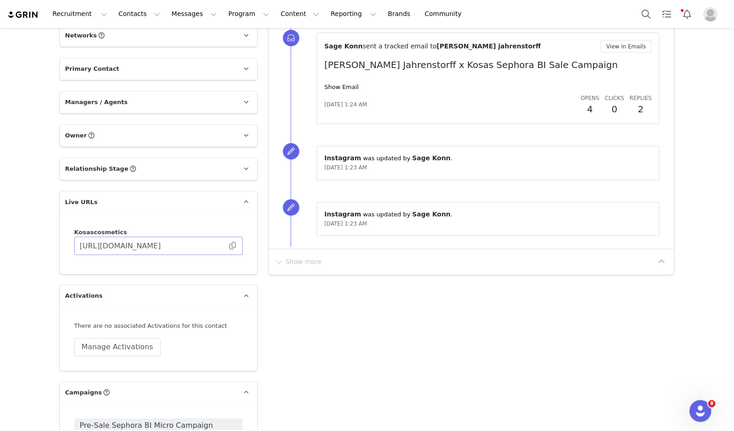
click at [232, 246] on span at bounding box center [232, 246] width 9 height 0
